Goal: Information Seeking & Learning: Check status

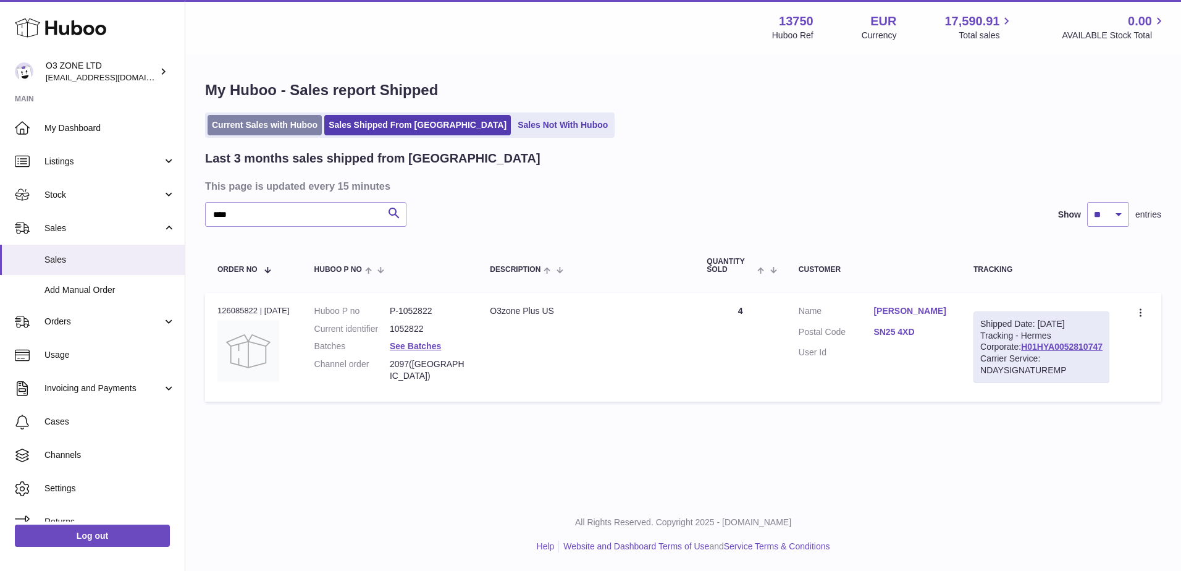
click at [282, 130] on link "Current Sales with Huboo" at bounding box center [265, 125] width 114 height 20
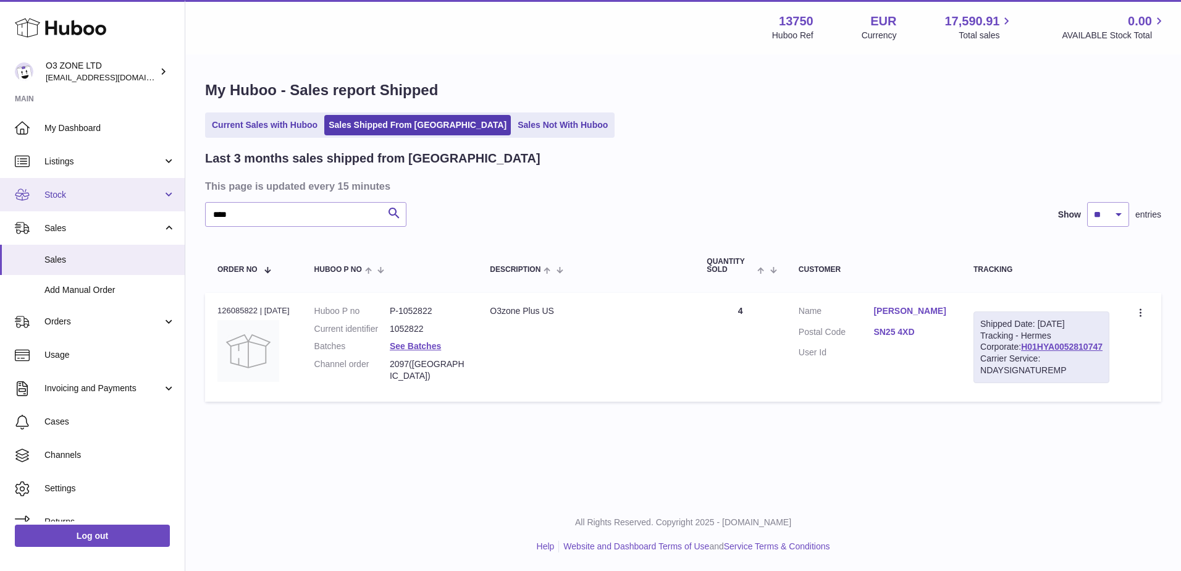
click at [72, 203] on link "Stock" at bounding box center [92, 194] width 185 height 33
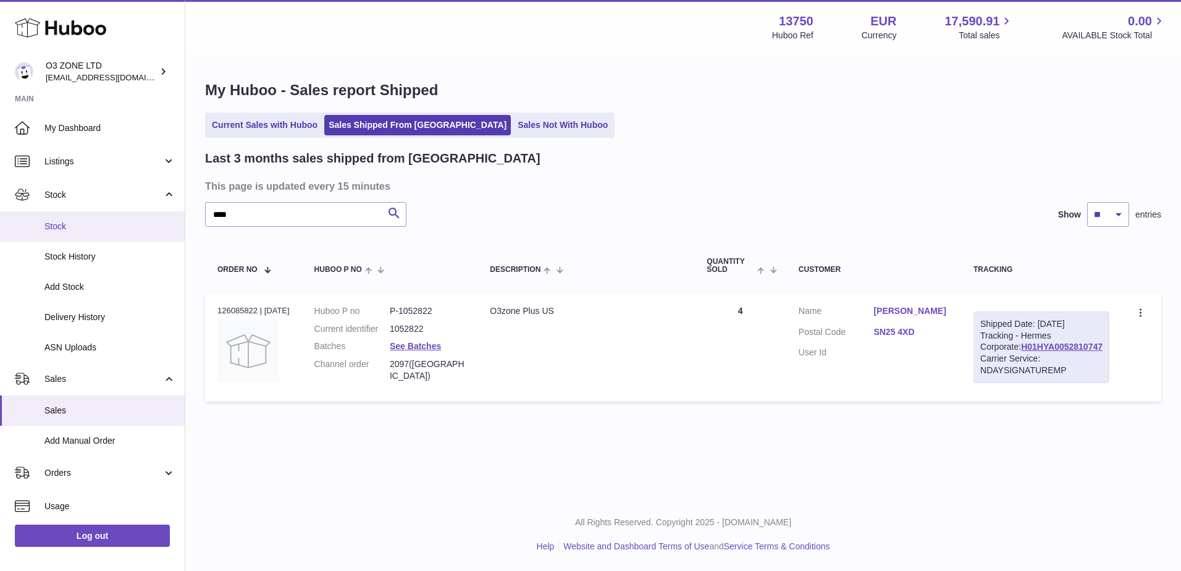
click at [69, 221] on span "Stock" at bounding box center [109, 227] width 131 height 12
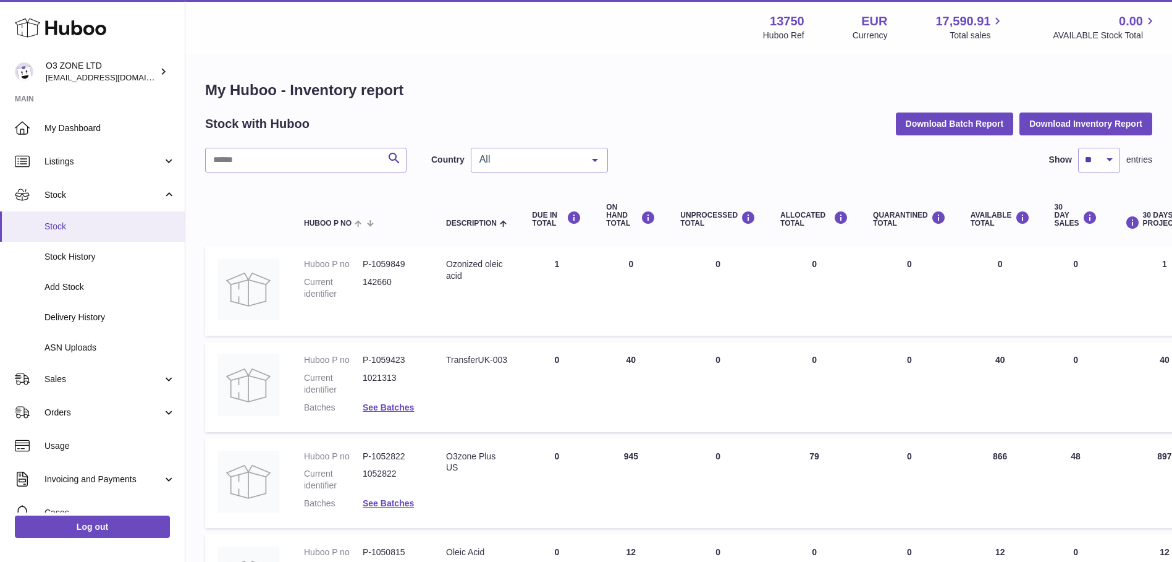
click at [96, 227] on span "Stock" at bounding box center [109, 227] width 131 height 12
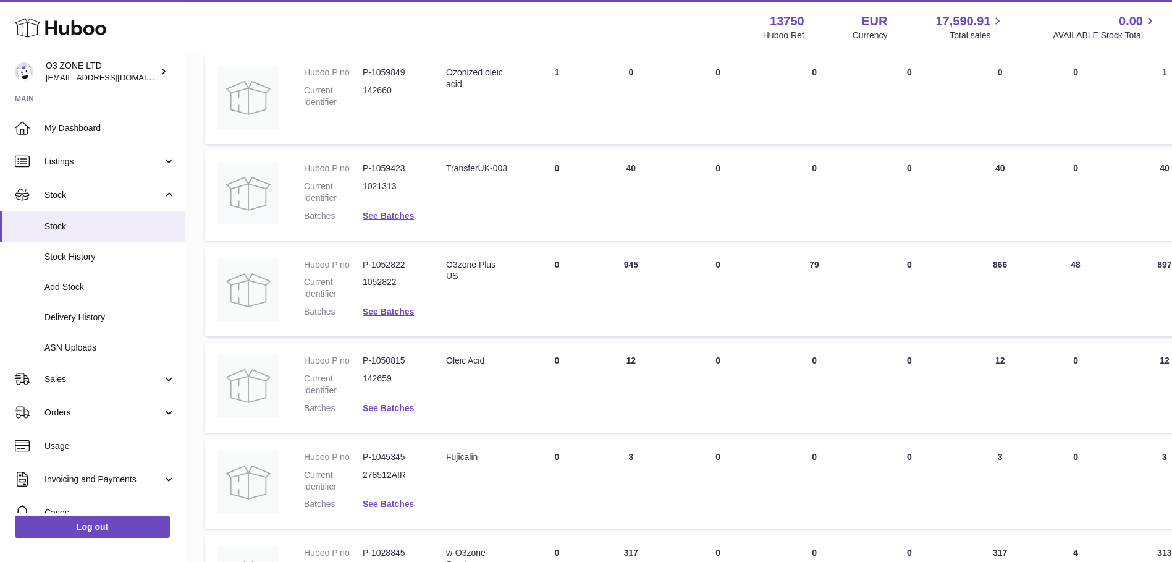
scroll to position [237, 0]
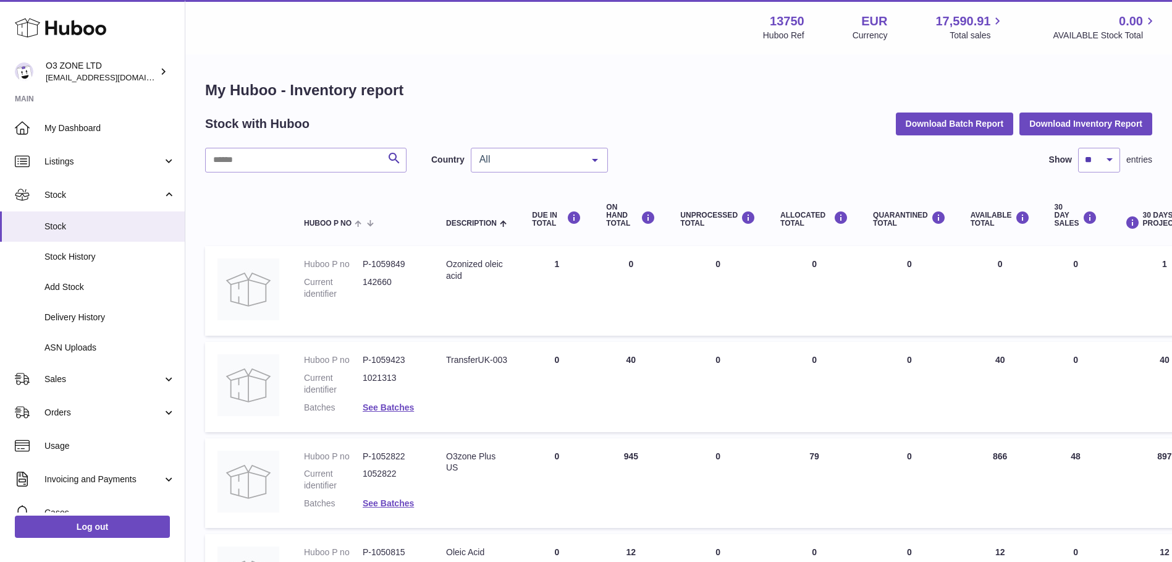
click at [563, 158] on span "All" at bounding box center [529, 159] width 106 height 12
click at [513, 232] on span "NL" at bounding box center [539, 234] width 136 height 25
